Goal: Use online tool/utility: Use online tool/utility

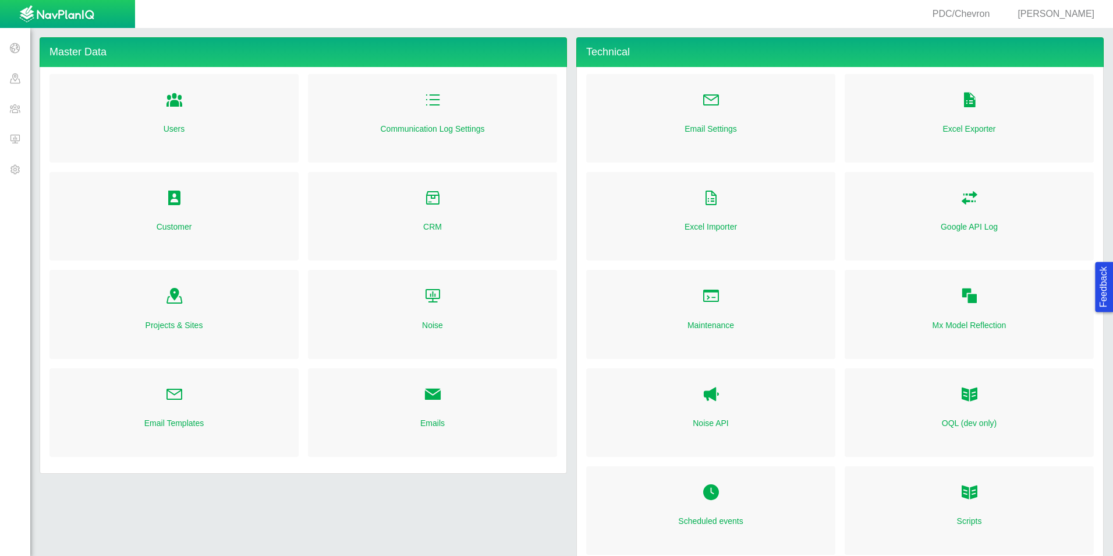
click at [17, 137] on span at bounding box center [15, 138] width 30 height 30
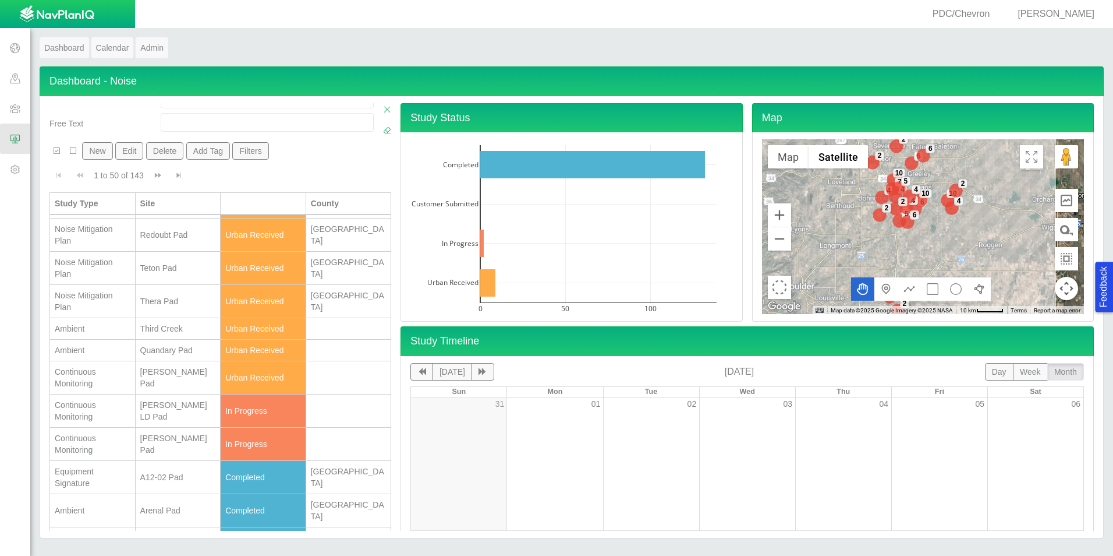
scroll to position [116, 0]
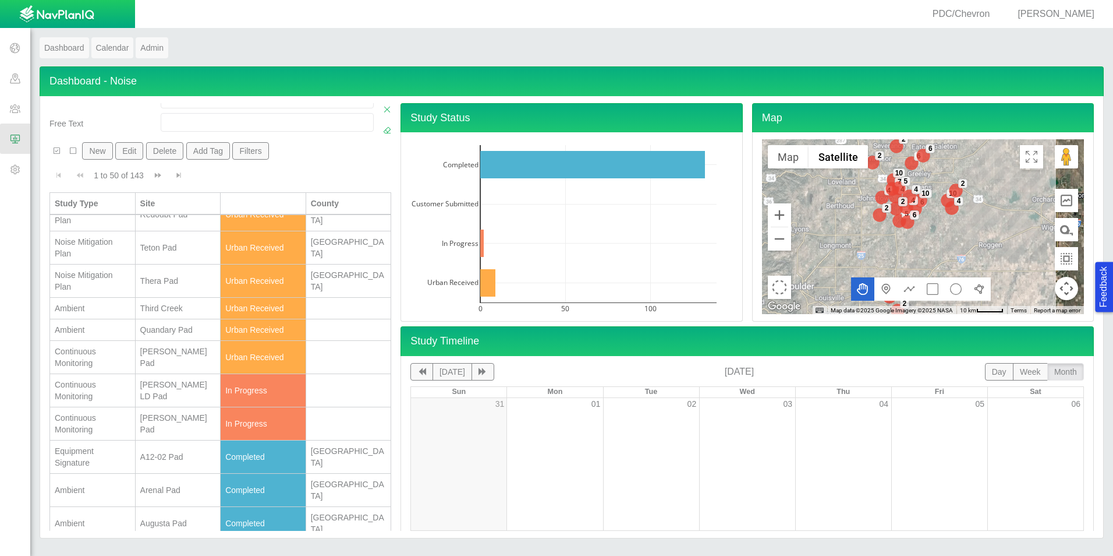
click at [162, 422] on div "[PERSON_NAME] Pad" at bounding box center [178, 423] width 76 height 23
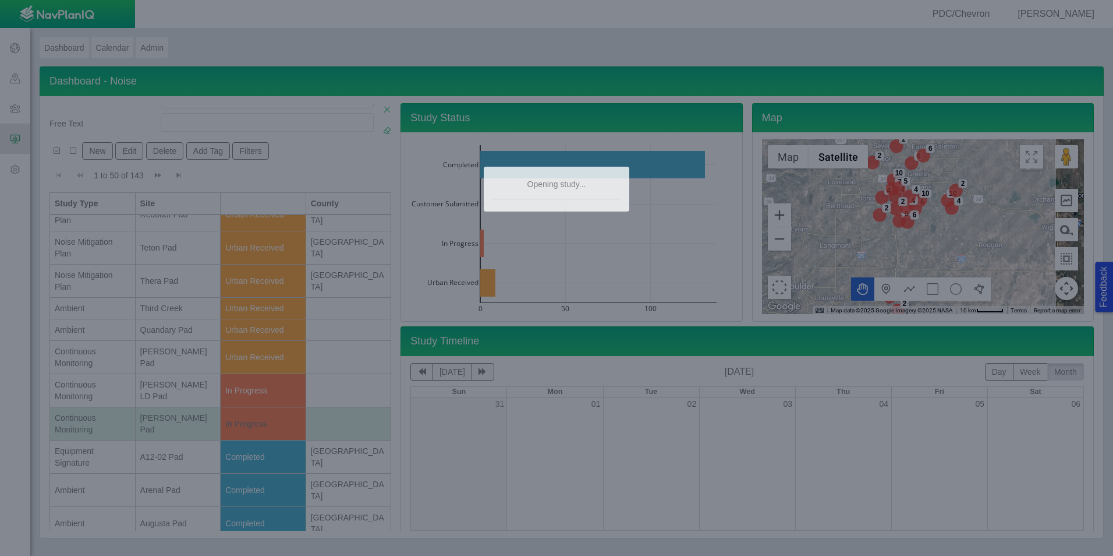
scroll to position [0, 0]
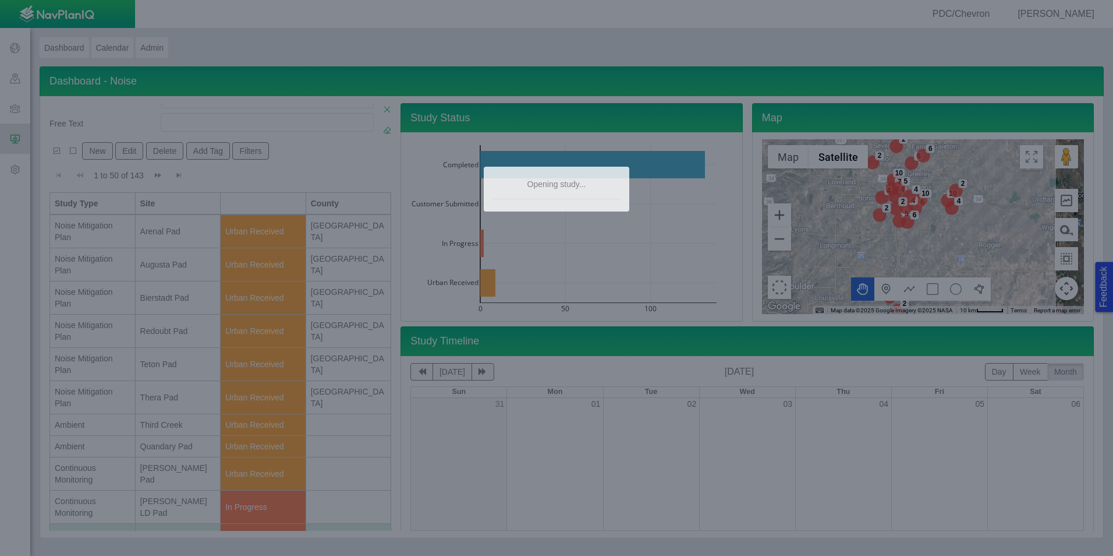
type textarea "x"
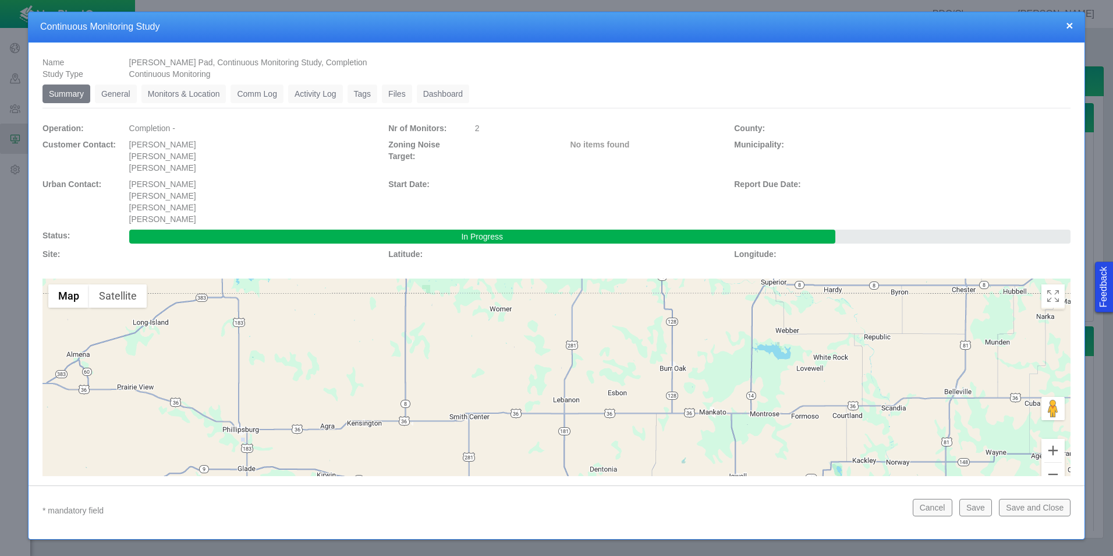
click at [201, 94] on link "Monitors & Location" at bounding box center [184, 93] width 85 height 19
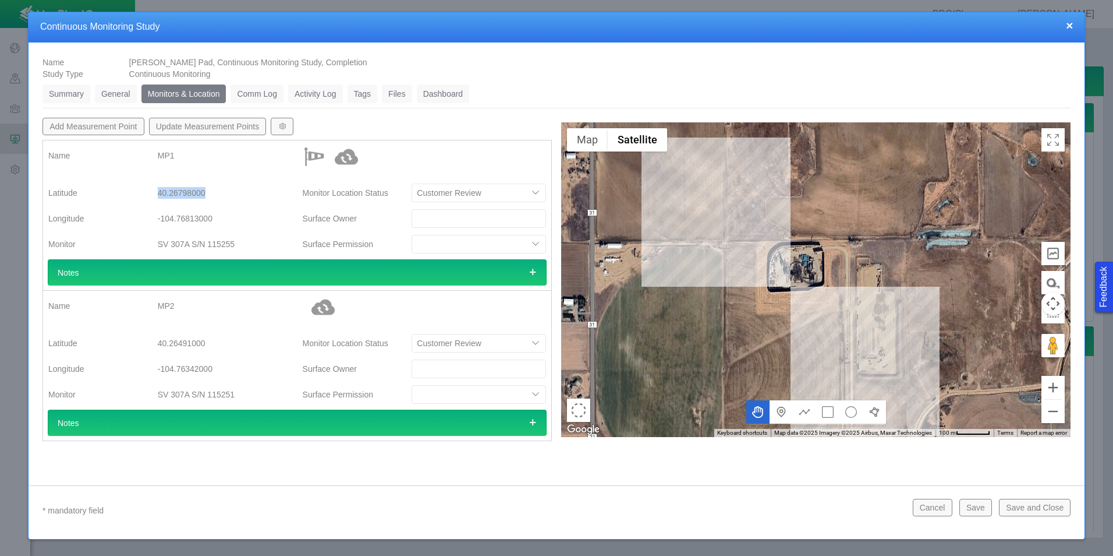
drag, startPoint x: 207, startPoint y: 190, endPoint x: 147, endPoint y: 193, distance: 60.1
click at [147, 193] on div "Latitude 40.26798000" at bounding box center [170, 192] width 263 height 21
copy div "40.26798000"
click at [724, 236] on div at bounding box center [816, 279] width 510 height 314
type textarea "x"
